Goal: Register for event/course

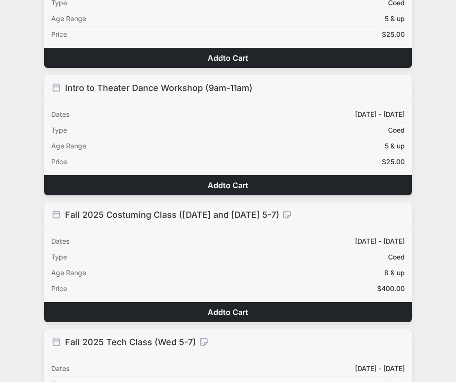
scroll to position [684, 0]
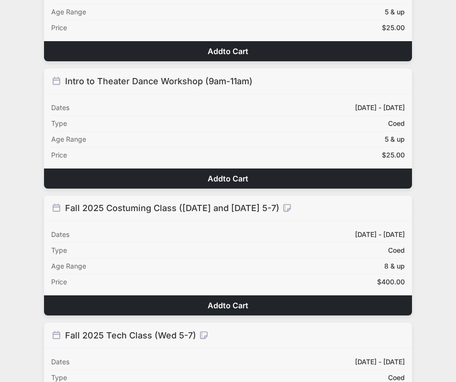
click at [233, 180] on span "to Cart" at bounding box center [235, 179] width 25 height 10
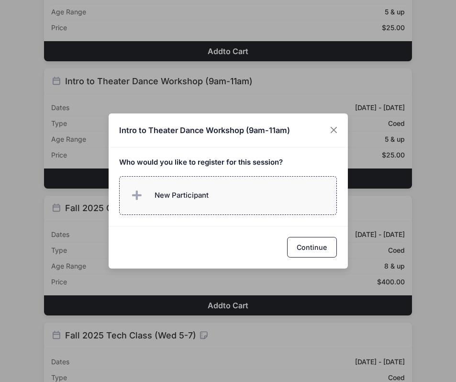
click at [225, 198] on label "New Participant" at bounding box center [228, 195] width 218 height 39
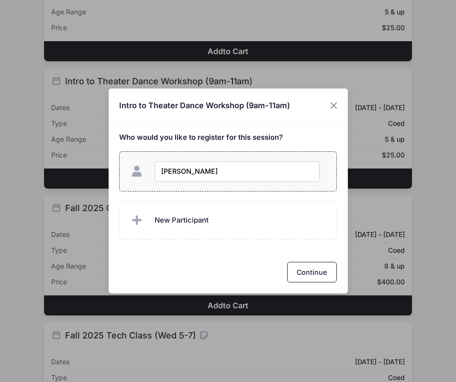
type input "Arden Kim"
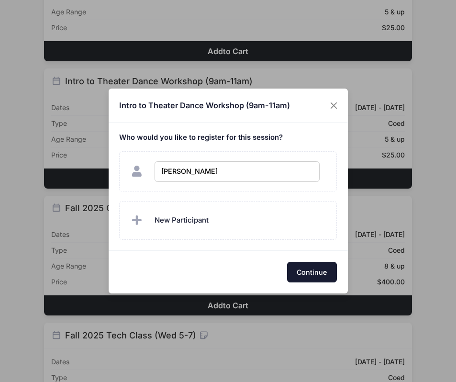
click at [321, 268] on button "Continue" at bounding box center [312, 272] width 50 height 21
checkbox input "true"
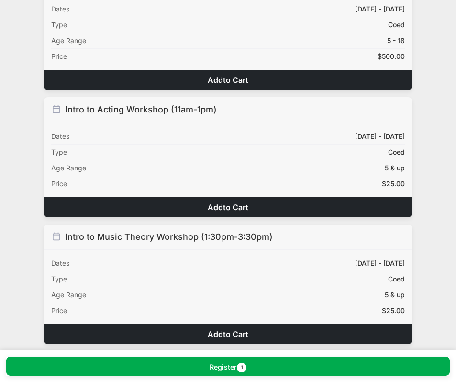
scroll to position [400, 0]
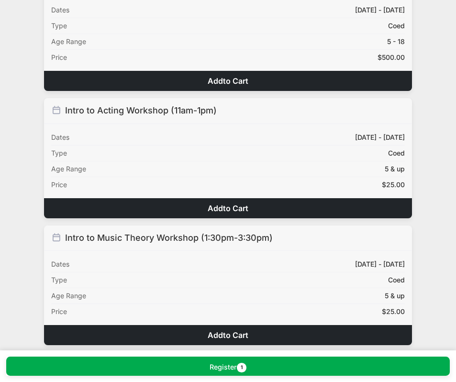
click at [296, 203] on button "Add to Cart" at bounding box center [228, 208] width 368 height 20
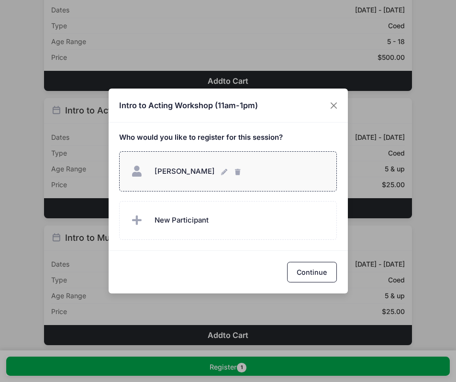
click at [260, 173] on div "Arden Kim Arden Kim" at bounding box center [228, 171] width 198 height 21
checkbox input "true"
click at [310, 272] on button "Continue" at bounding box center [312, 272] width 50 height 21
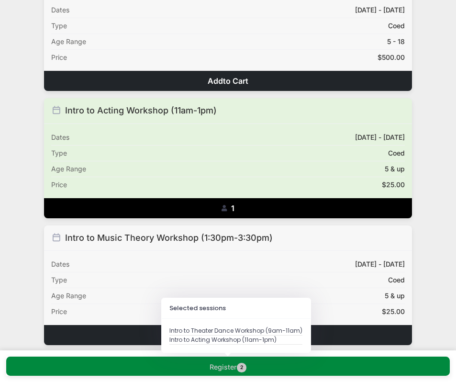
click at [271, 366] on button "Register 2" at bounding box center [228, 365] width 444 height 19
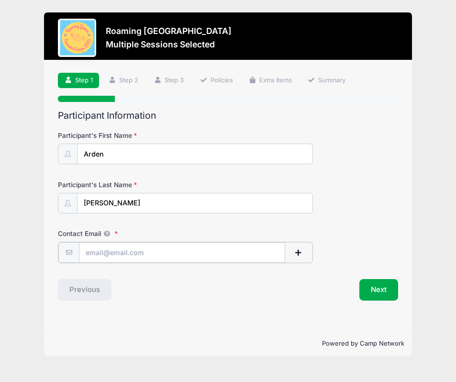
click at [165, 256] on input "Contact Email" at bounding box center [182, 252] width 206 height 21
type input "jieun21@gmail.com"
click at [383, 290] on button "Next" at bounding box center [378, 289] width 39 height 22
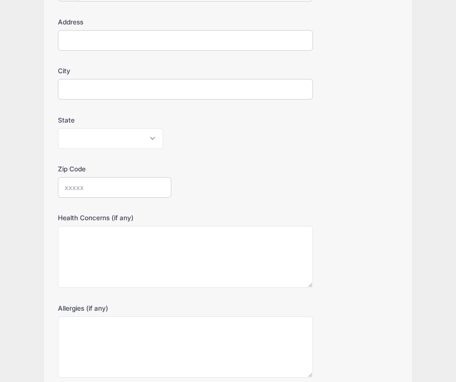
scroll to position [246, 0]
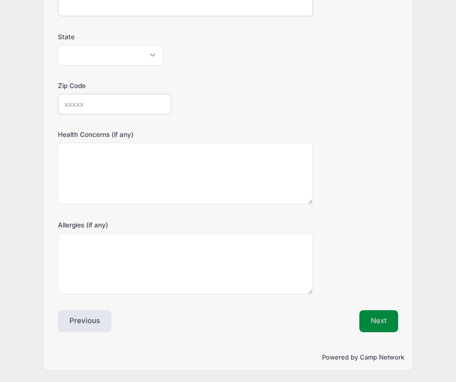
click at [376, 329] on button "Next" at bounding box center [378, 321] width 39 height 22
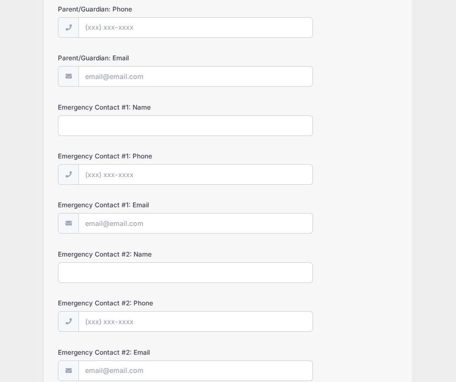
scroll to position [255, 0]
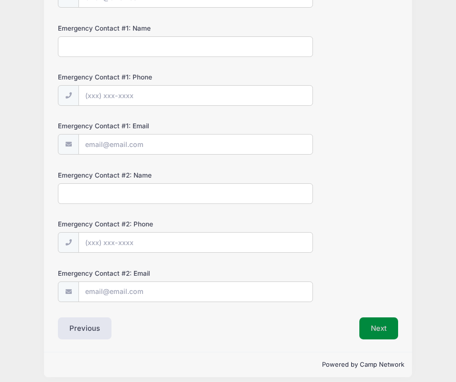
click at [375, 323] on button "Next" at bounding box center [378, 328] width 39 height 22
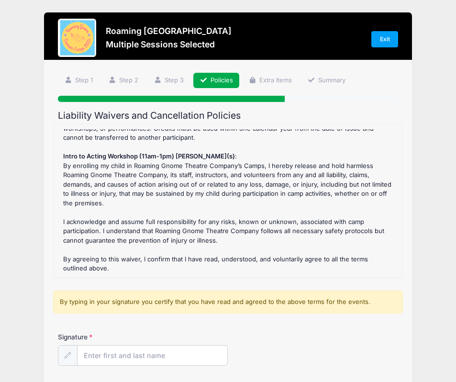
scroll to position [0, 0]
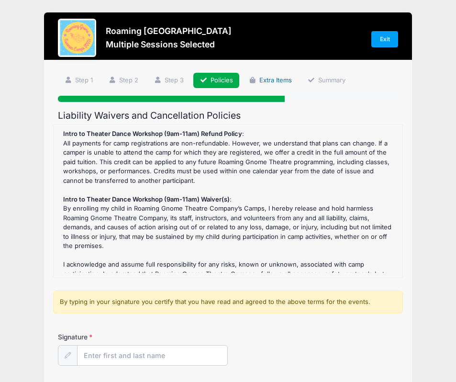
click at [264, 80] on link "Extra Items" at bounding box center [270, 81] width 56 height 16
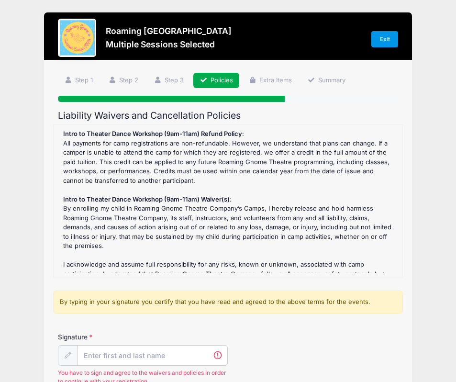
click at [382, 41] on link "Exit" at bounding box center [384, 39] width 27 height 16
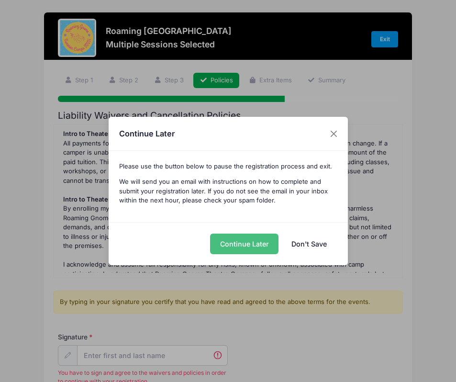
click at [258, 243] on button "Continue Later" at bounding box center [244, 243] width 68 height 21
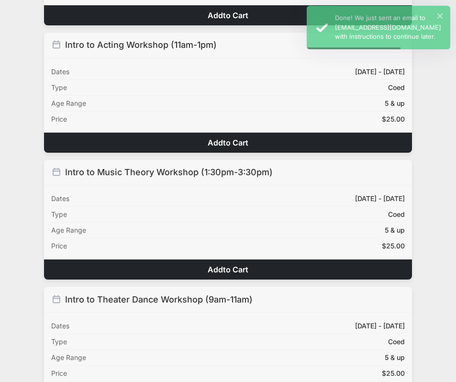
scroll to position [500, 0]
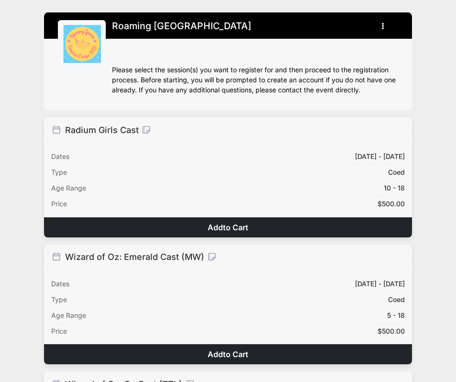
click at [96, 41] on img at bounding box center [82, 44] width 38 height 38
click at [141, 27] on h1 "Roaming [GEOGRAPHIC_DATA]" at bounding box center [181, 26] width 139 height 17
click at [386, 22] on button "button" at bounding box center [385, 26] width 26 height 17
